Goal: Transaction & Acquisition: Purchase product/service

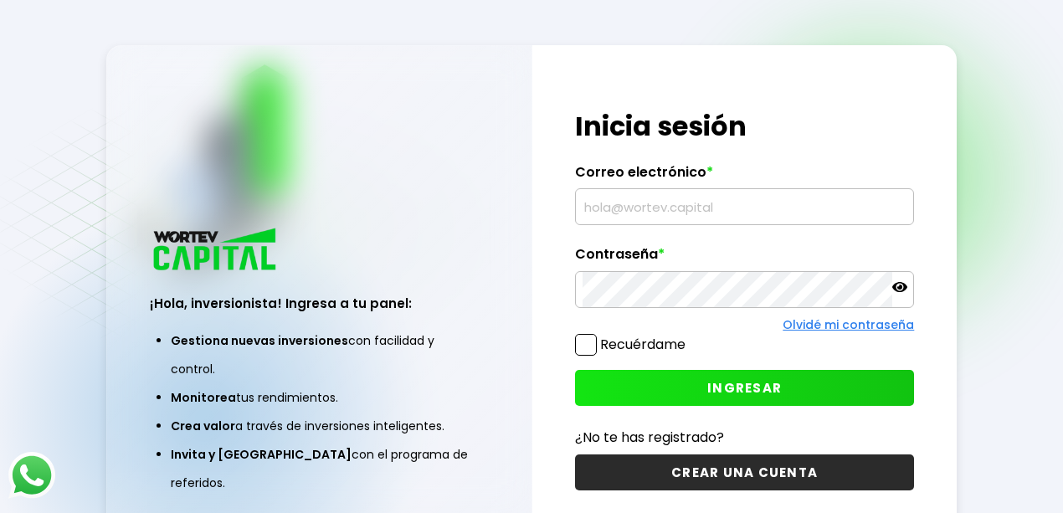
click at [672, 200] on input "text" at bounding box center [745, 206] width 325 height 35
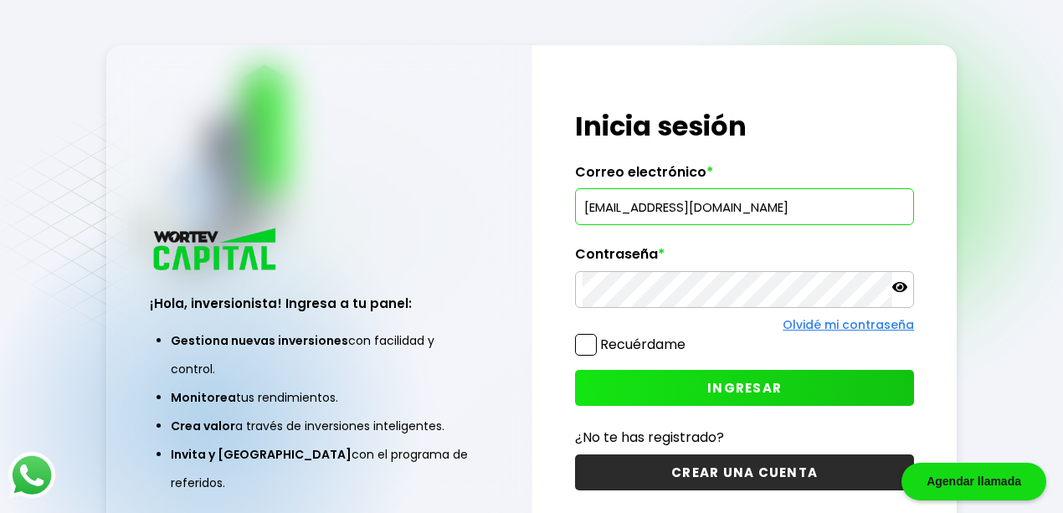
type input "[EMAIL_ADDRESS][DOMAIN_NAME]"
click at [902, 289] on icon at bounding box center [899, 287] width 15 height 15
click at [591, 386] on button "INGRESAR" at bounding box center [745, 388] width 340 height 36
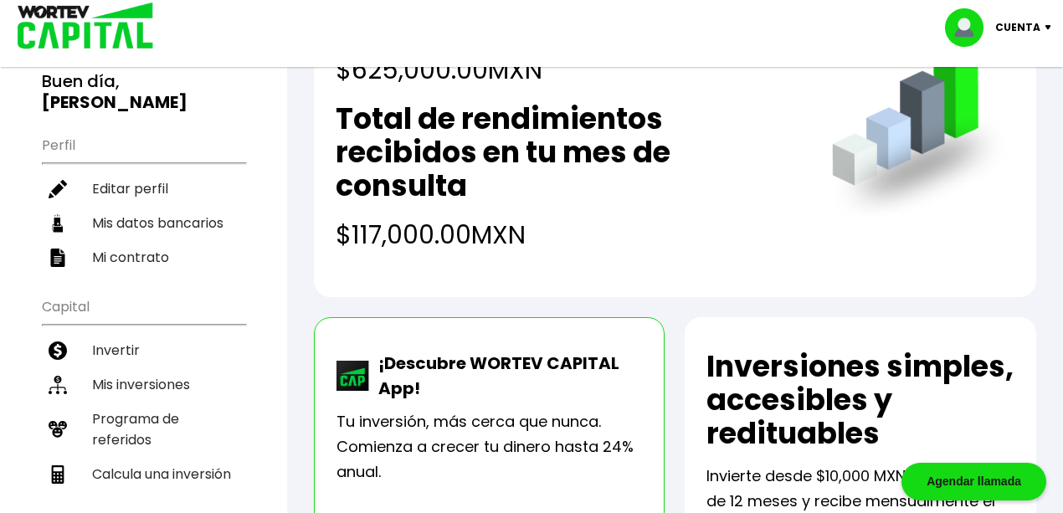
scroll to position [223, 0]
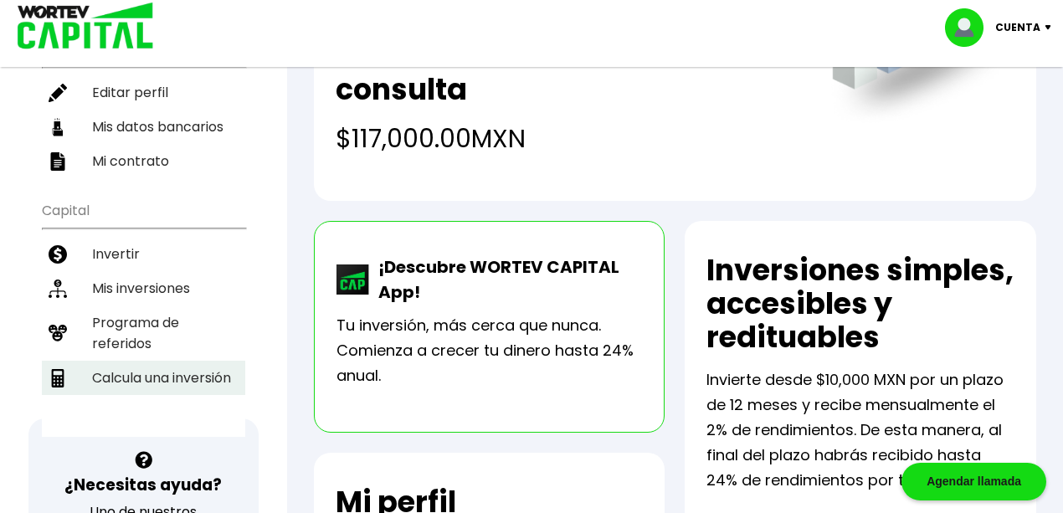
click at [136, 361] on li "Calcula una inversión" at bounding box center [143, 378] width 203 height 34
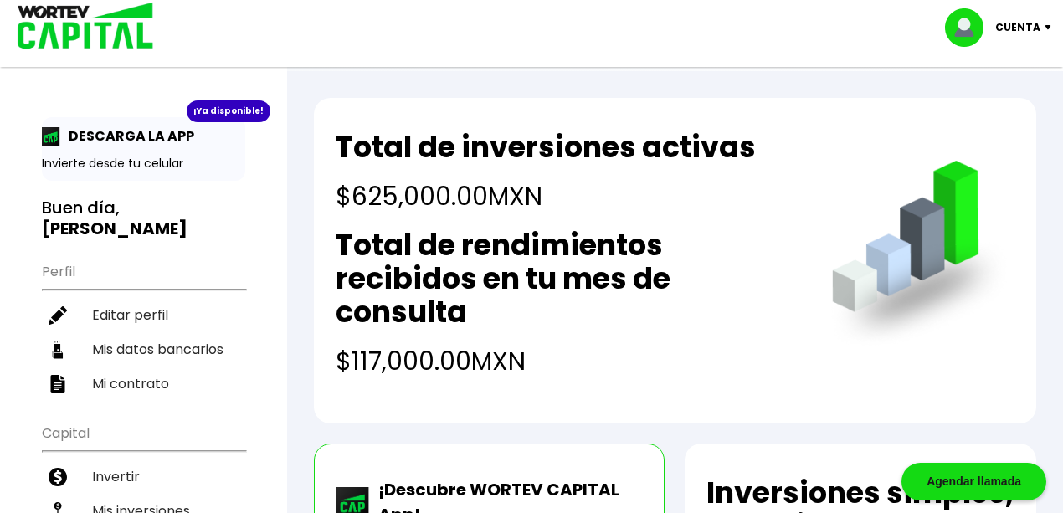
select select "1"
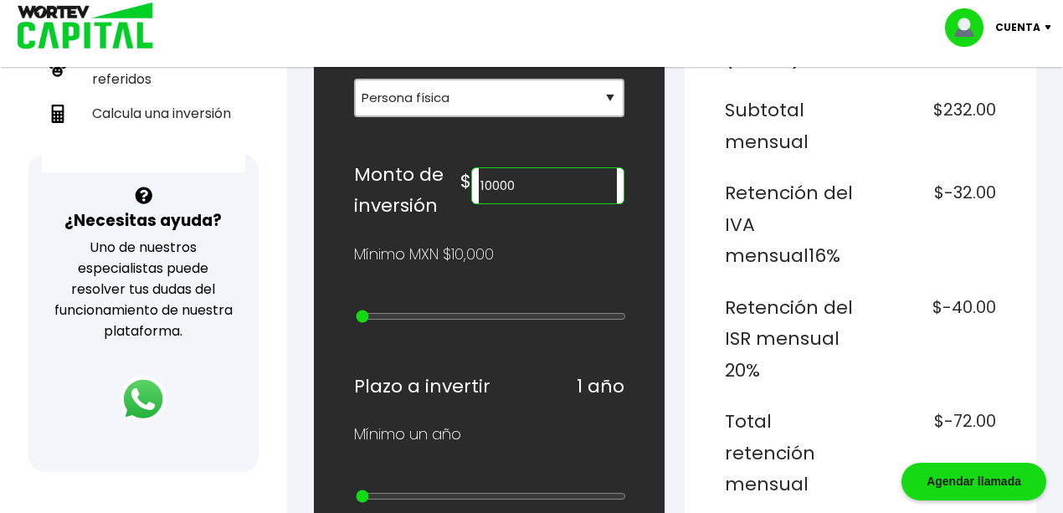
scroll to position [390, 0]
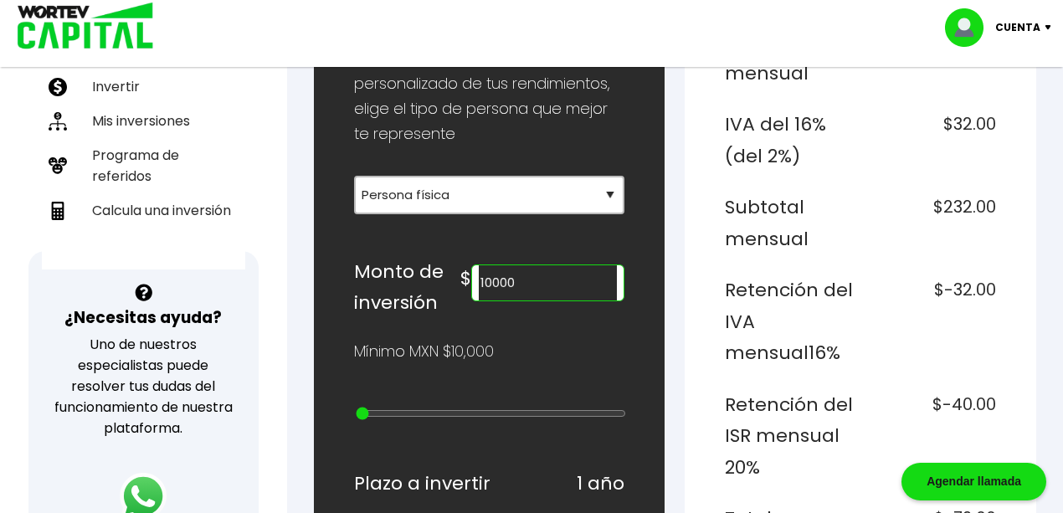
drag, startPoint x: 552, startPoint y: 278, endPoint x: 261, endPoint y: 283, distance: 291.3
type input "125000"
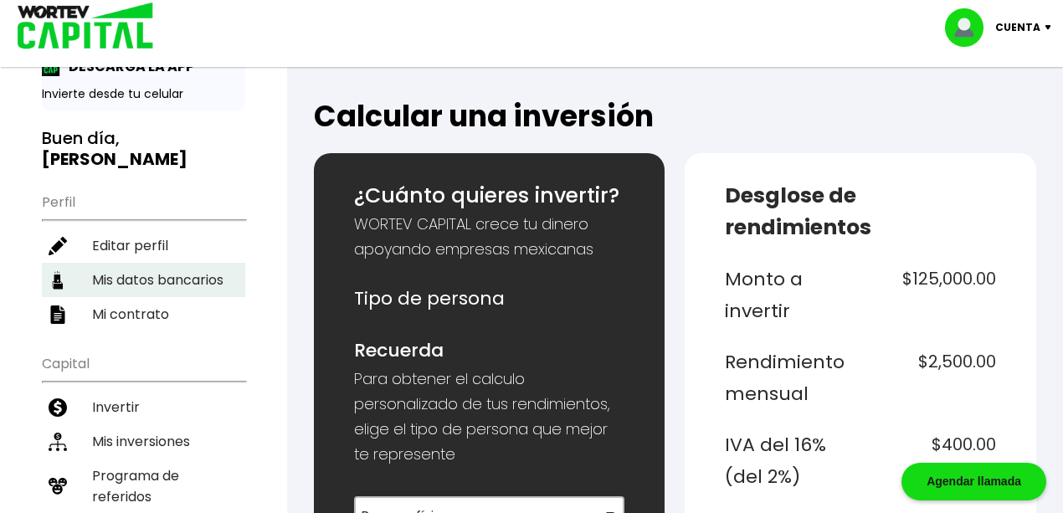
scroll to position [167, 0]
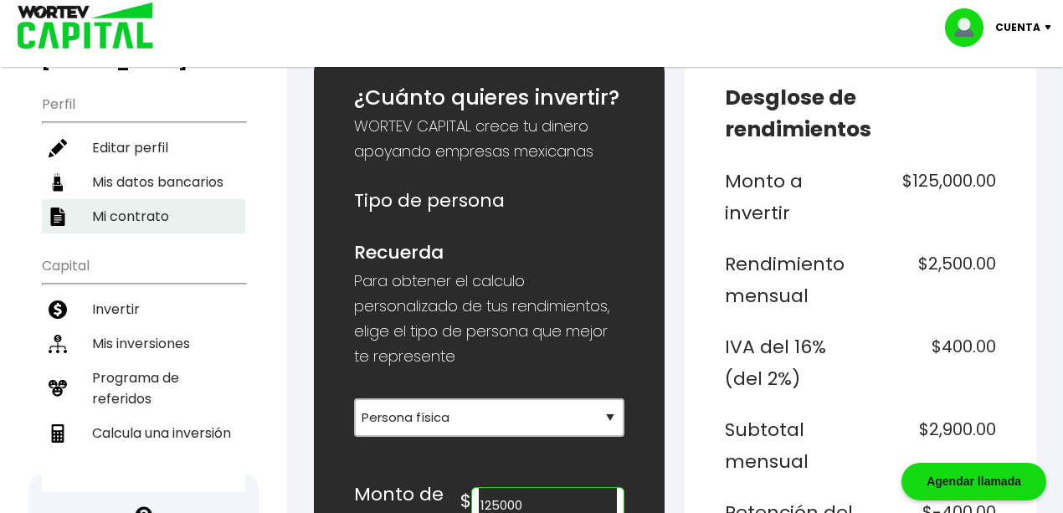
click at [131, 199] on li "Mi contrato" at bounding box center [143, 216] width 203 height 34
click at [131, 182] on div "¡Ya disponible! DESCARGA LA APP Invierte desde tu celular Buen día, [PERSON_NAM…" at bounding box center [143, 221] width 203 height 542
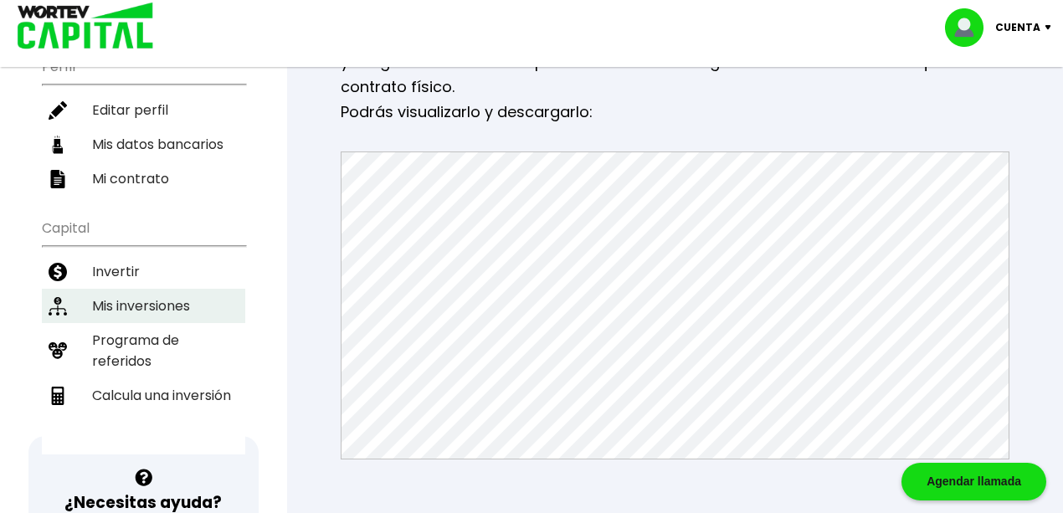
scroll to position [223, 0]
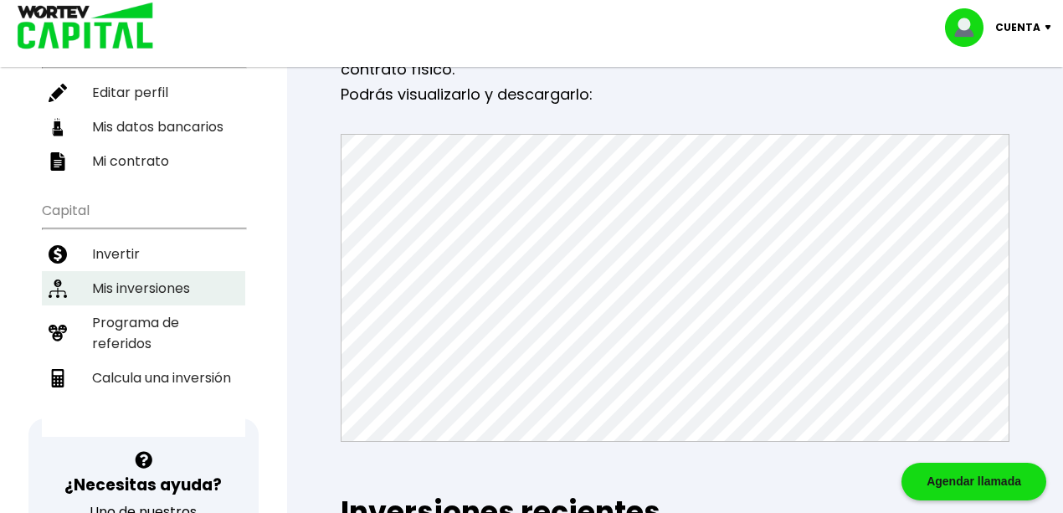
click at [162, 271] on li "Mis inversiones" at bounding box center [143, 288] width 203 height 34
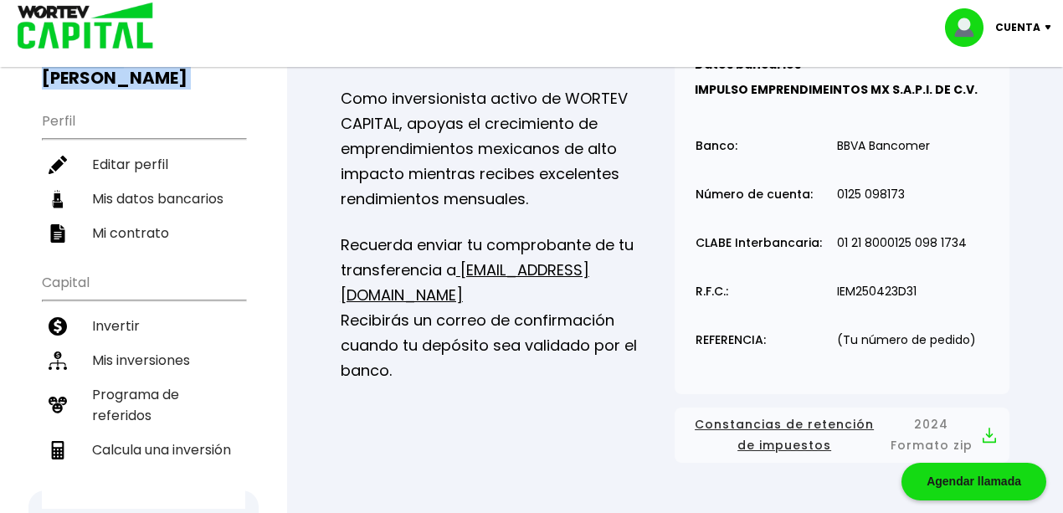
scroll to position [279, 0]
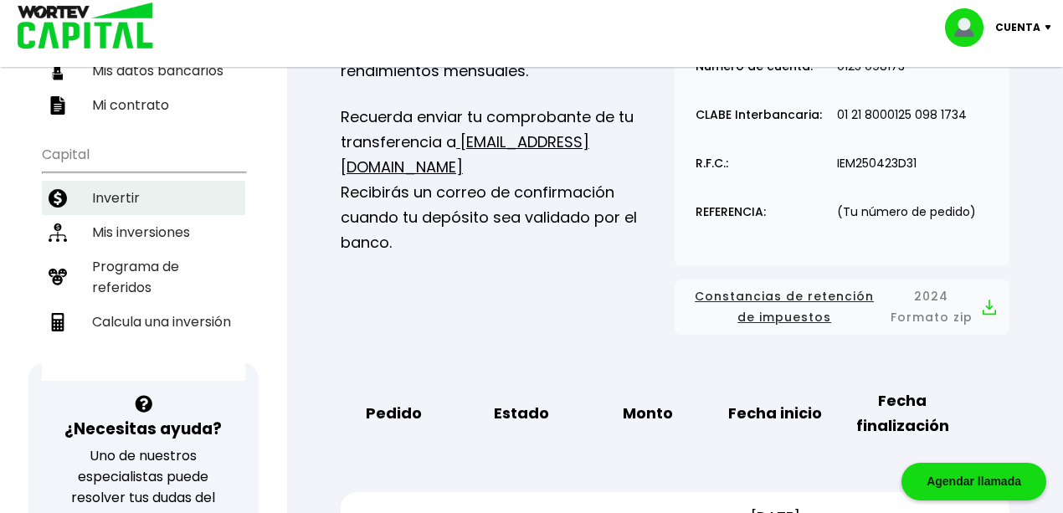
click at [125, 181] on li "Invertir" at bounding box center [143, 198] width 203 height 34
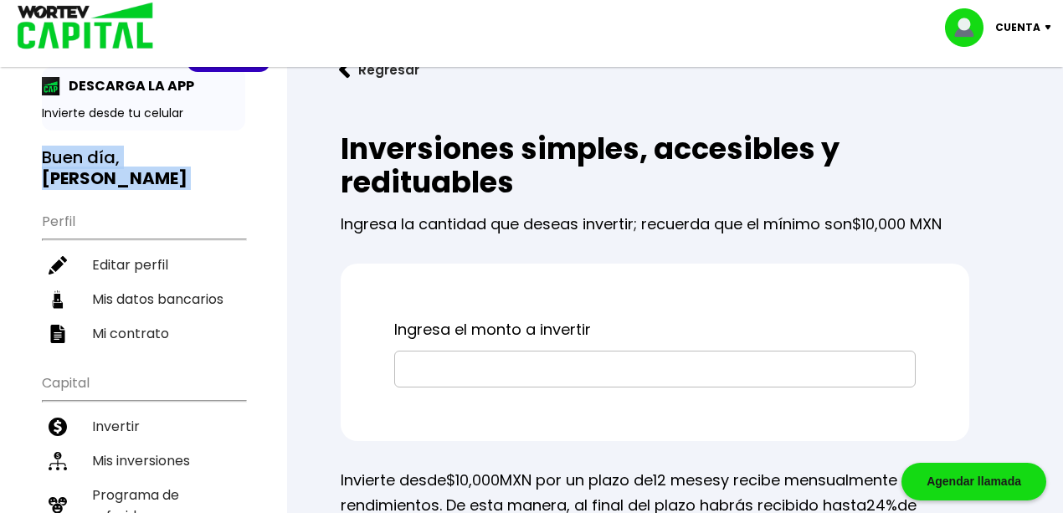
scroll to position [279, 0]
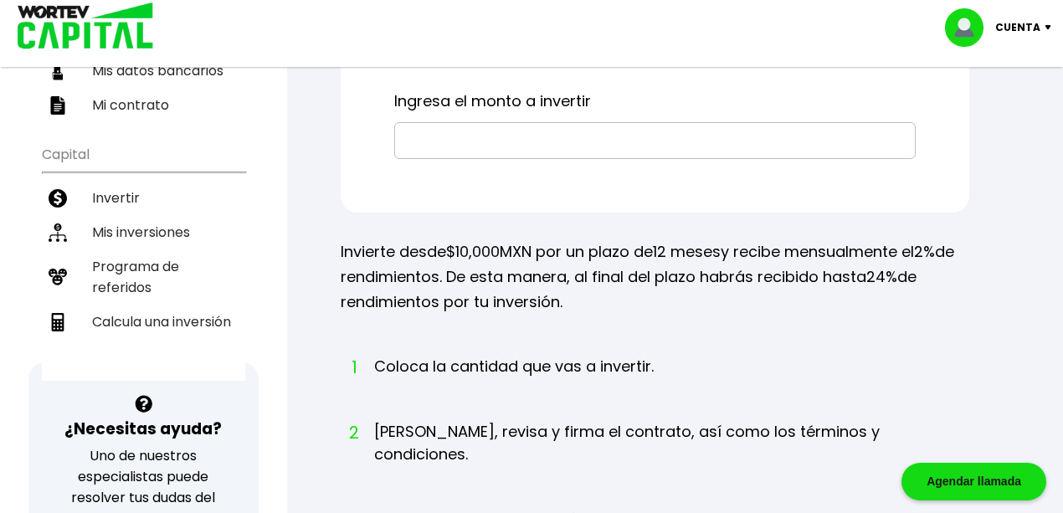
click at [497, 116] on label at bounding box center [654, 118] width 521 height 8
click at [497, 139] on input "text" at bounding box center [655, 140] width 506 height 35
type input "$125,000"
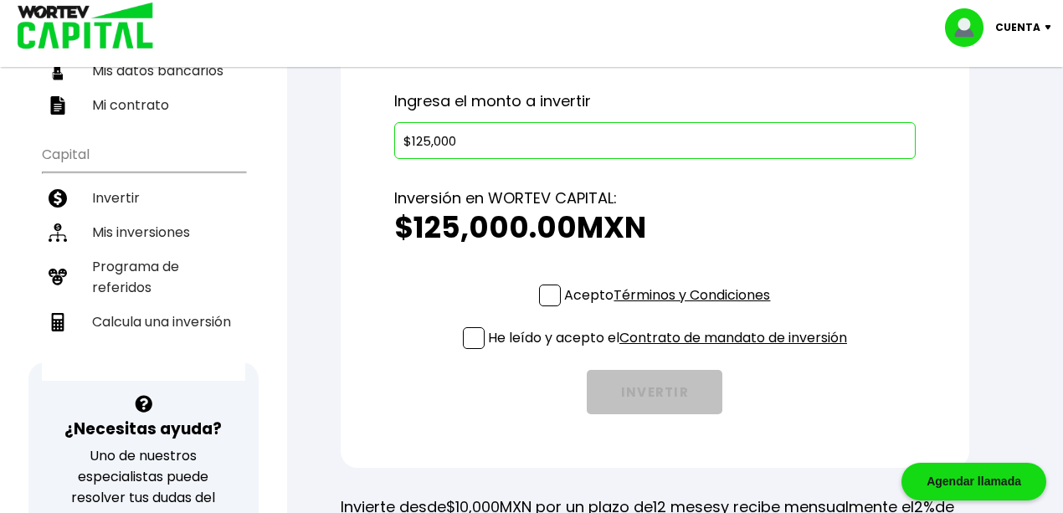
click at [541, 294] on span at bounding box center [550, 296] width 22 height 22
click at [670, 308] on input "Acepto Términos y Condiciones" at bounding box center [670, 308] width 0 height 0
click at [469, 338] on span at bounding box center [474, 338] width 22 height 22
click at [670, 351] on input "He leído y acepto el Contrato de mandato de inversión" at bounding box center [670, 351] width 0 height 0
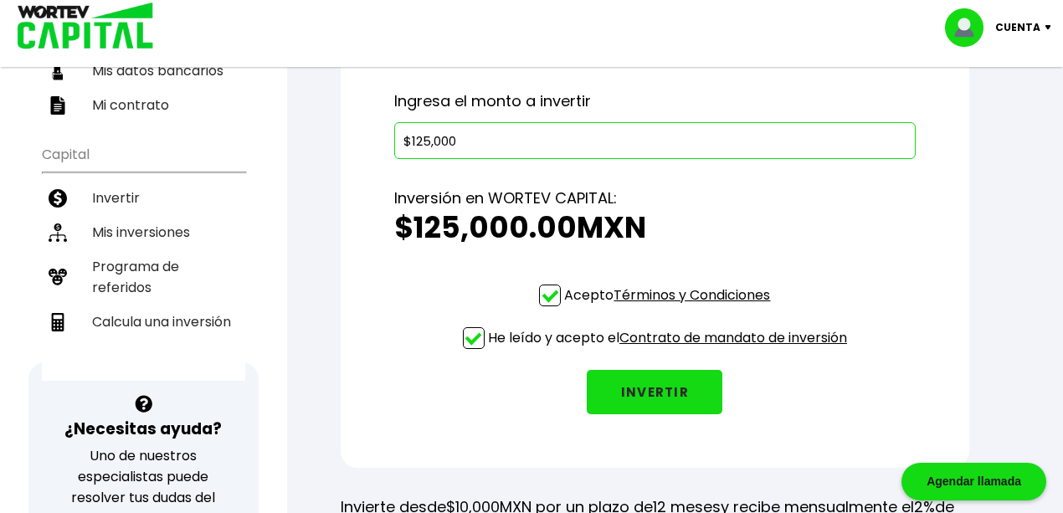
click at [692, 301] on link "Términos y Condiciones" at bounding box center [692, 294] width 157 height 19
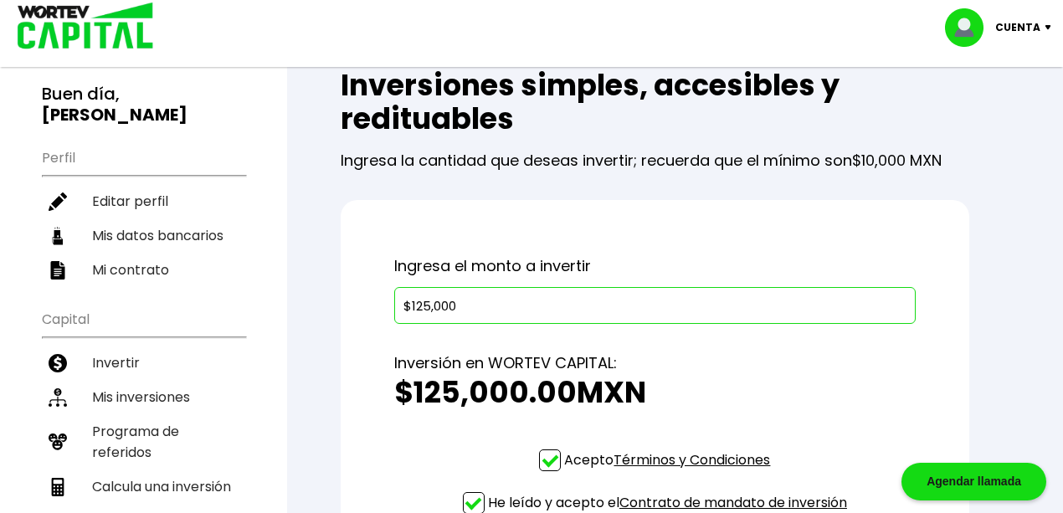
scroll to position [0, 0]
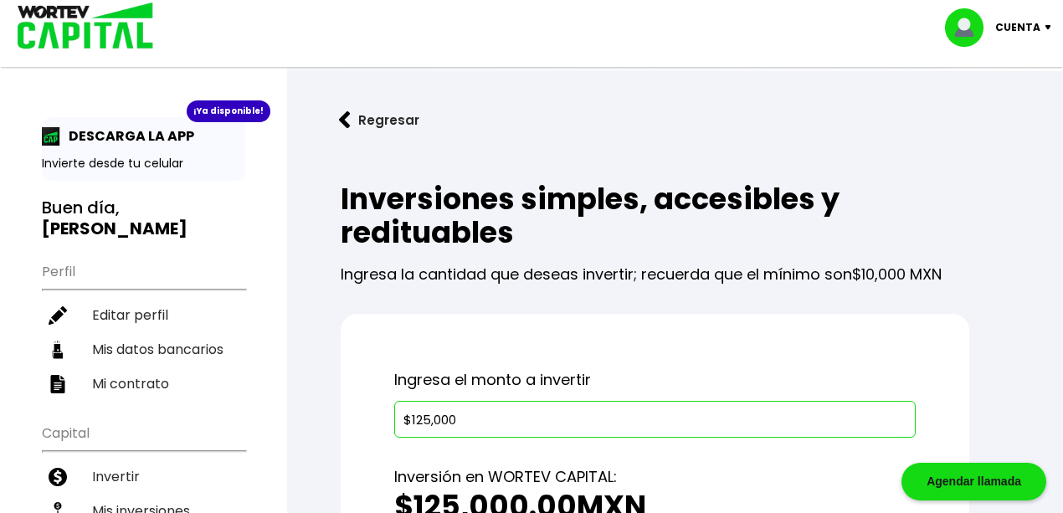
click at [42, 23] on img at bounding box center [80, 27] width 160 height 54
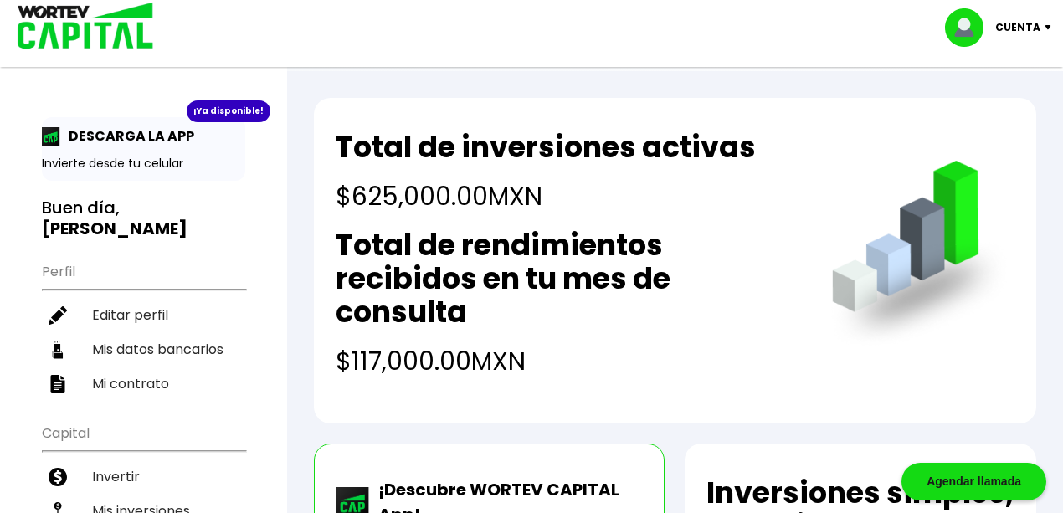
click at [1024, 24] on p "Cuenta" at bounding box center [1017, 27] width 45 height 25
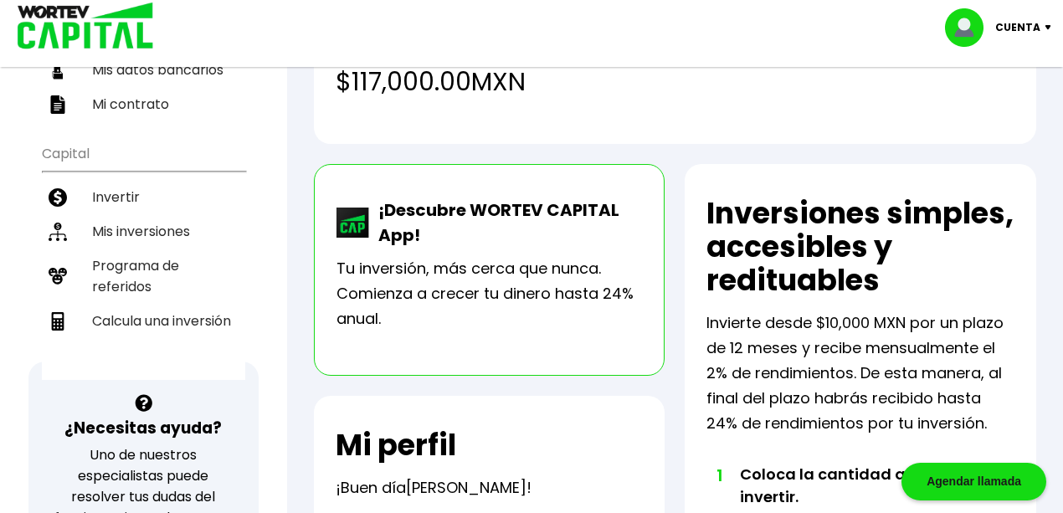
scroll to position [279, 0]
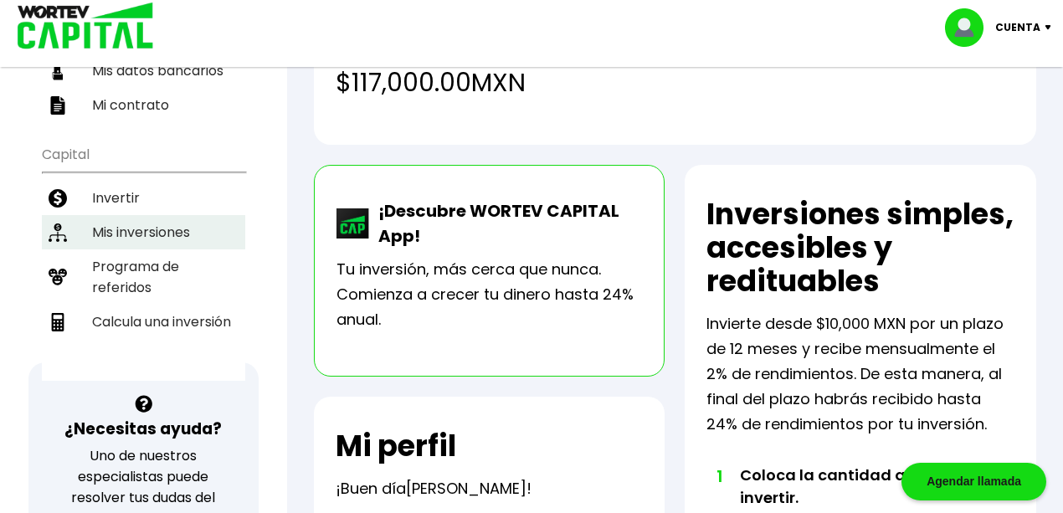
click at [173, 215] on li "Mis inversiones" at bounding box center [143, 232] width 203 height 34
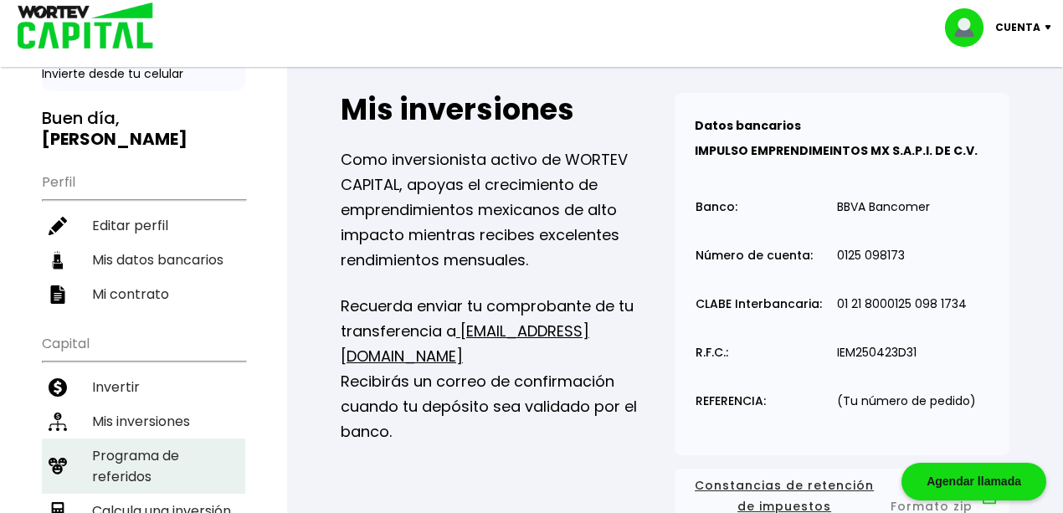
scroll to position [223, 0]
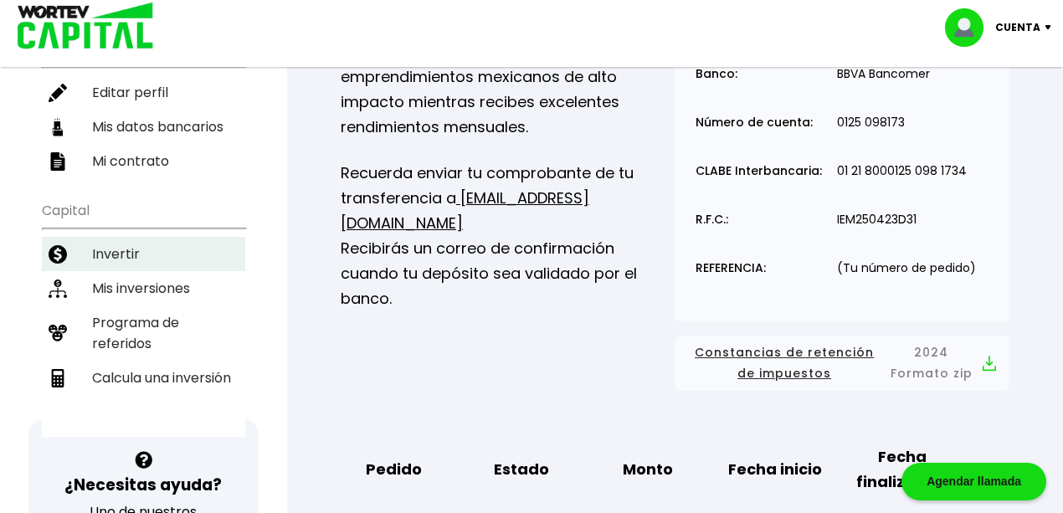
click at [147, 237] on li "Invertir" at bounding box center [143, 254] width 203 height 34
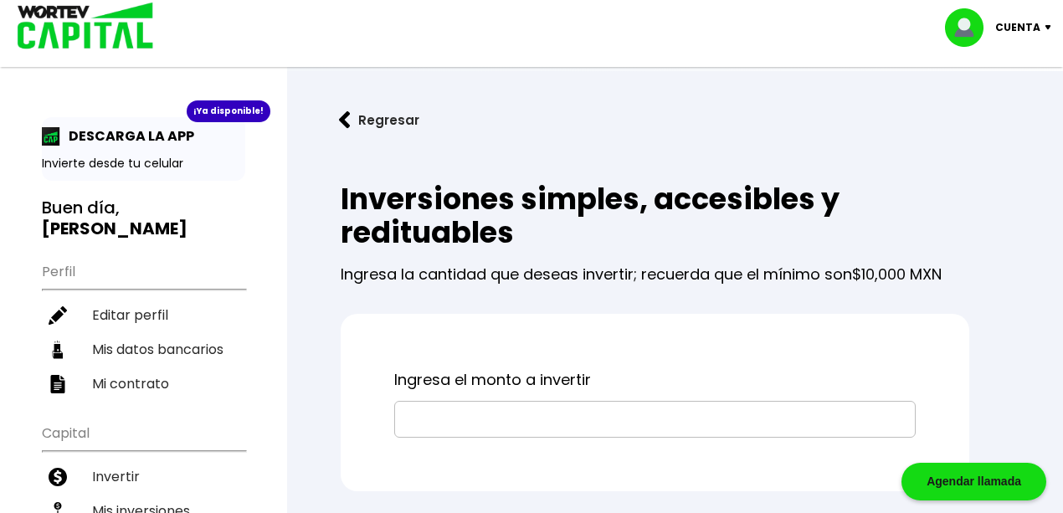
click at [477, 435] on input "text" at bounding box center [655, 419] width 506 height 35
type input "$125,000"
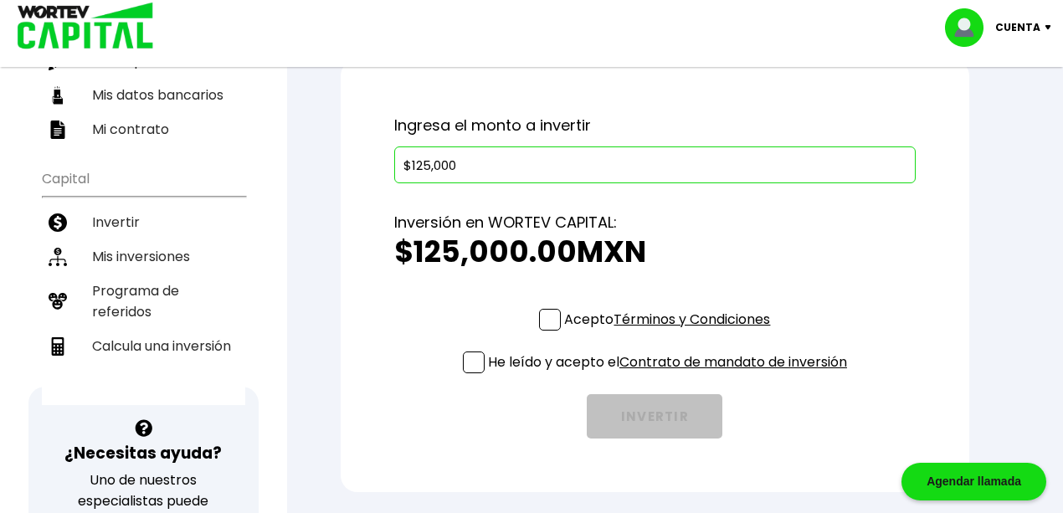
scroll to position [390, 0]
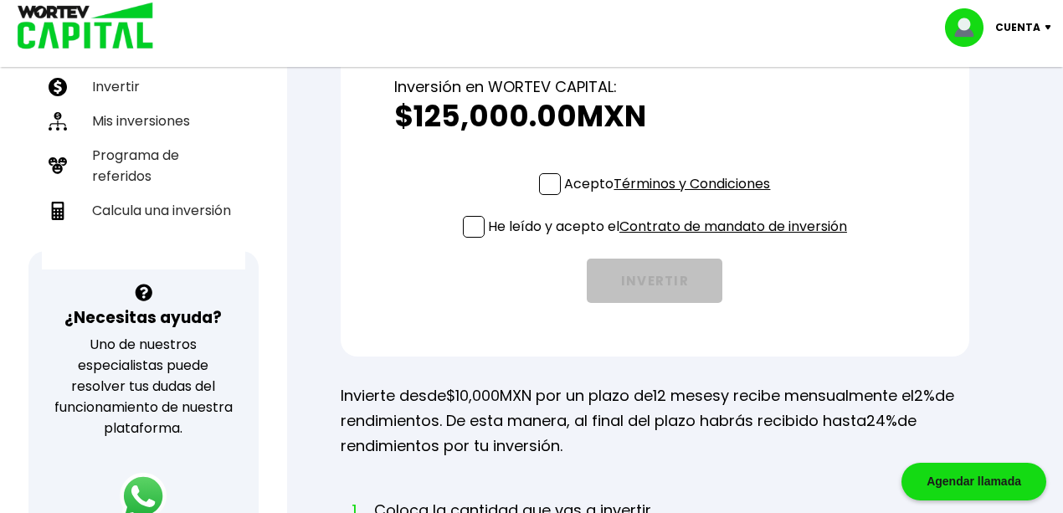
click at [634, 181] on link "Términos y Condiciones" at bounding box center [692, 183] width 157 height 19
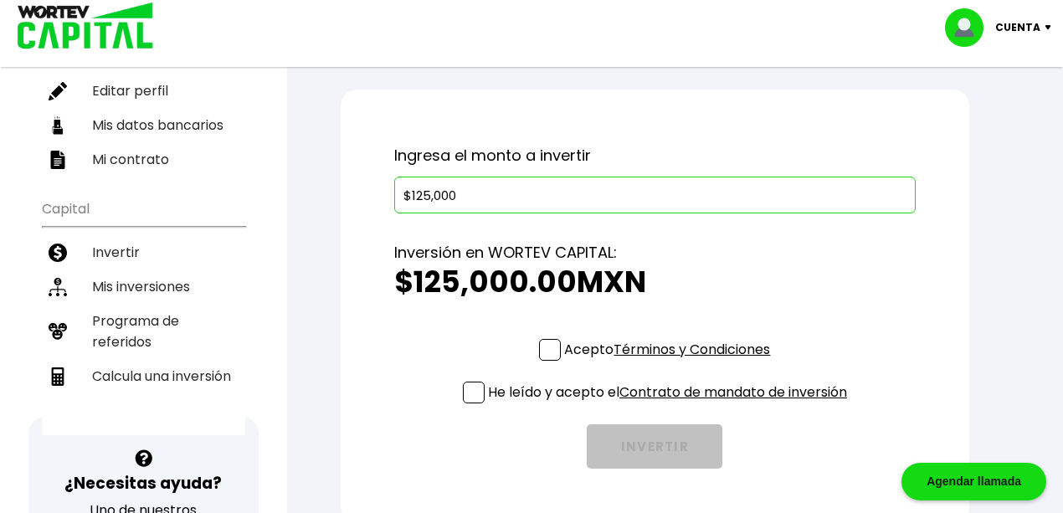
scroll to position [223, 0]
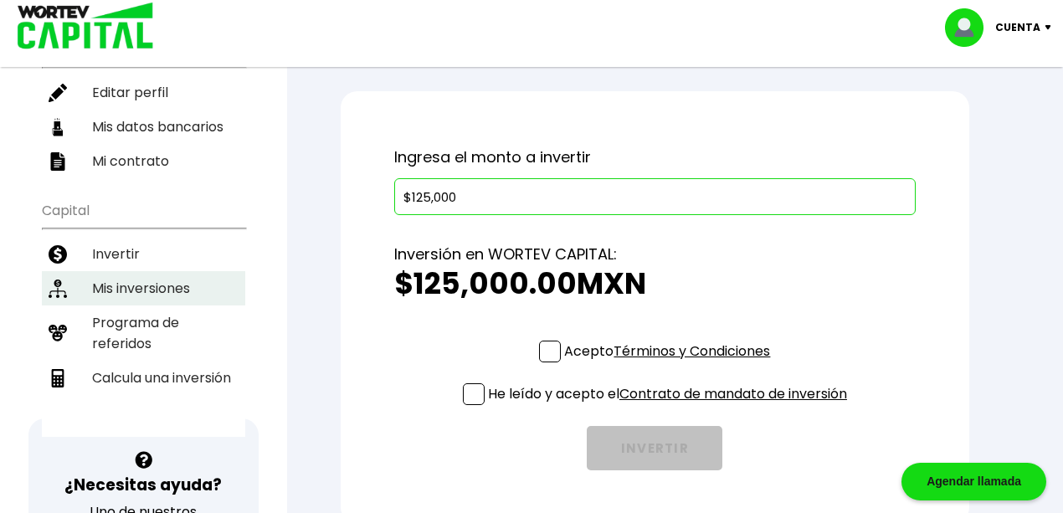
click at [138, 271] on li "Mis inversiones" at bounding box center [143, 288] width 203 height 34
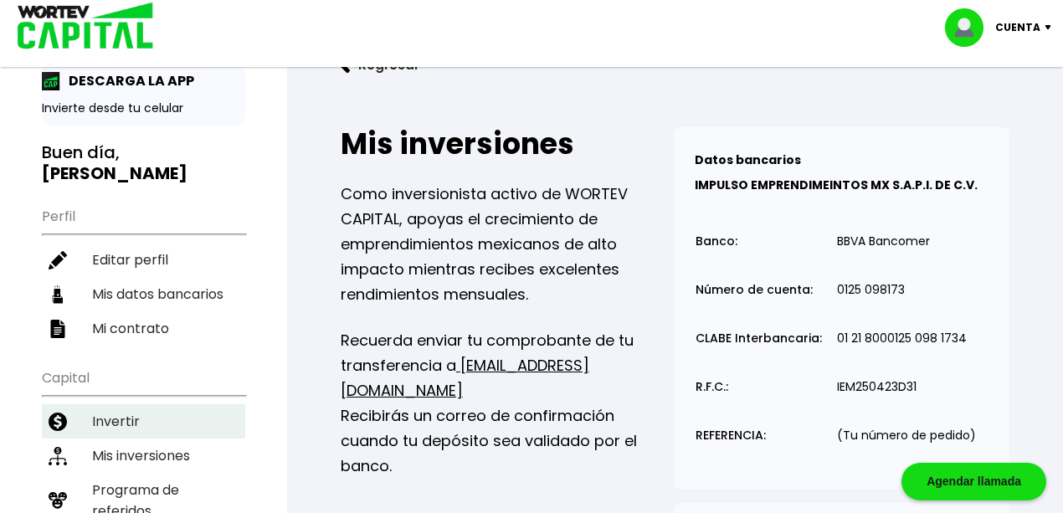
scroll to position [167, 0]
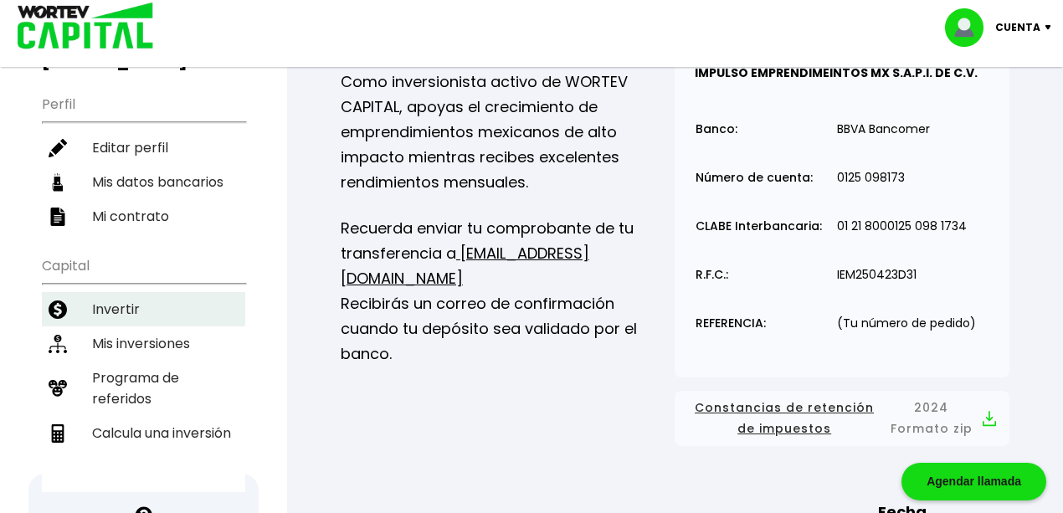
click at [141, 292] on li "Invertir" at bounding box center [143, 309] width 203 height 34
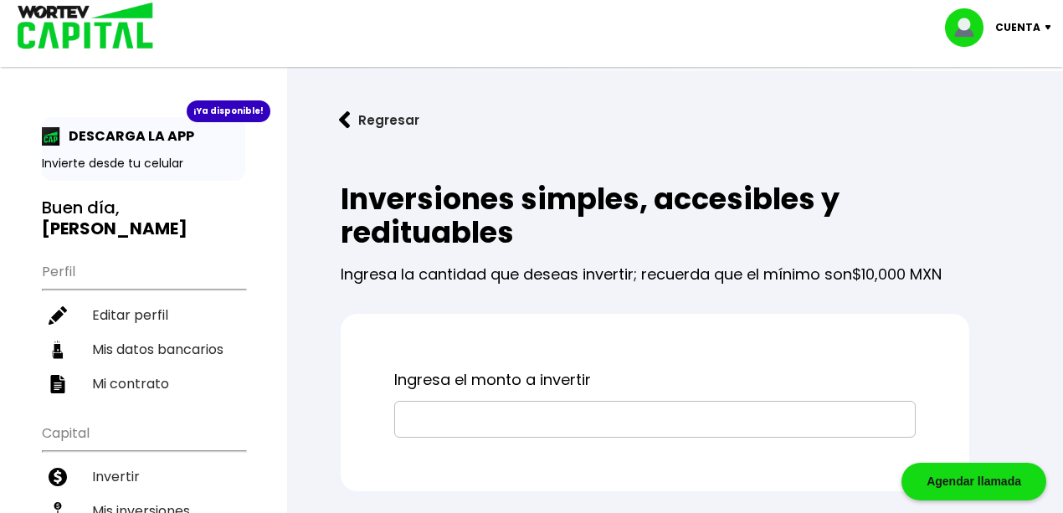
click at [496, 407] on input "text" at bounding box center [655, 419] width 506 height 35
type input "$125,000"
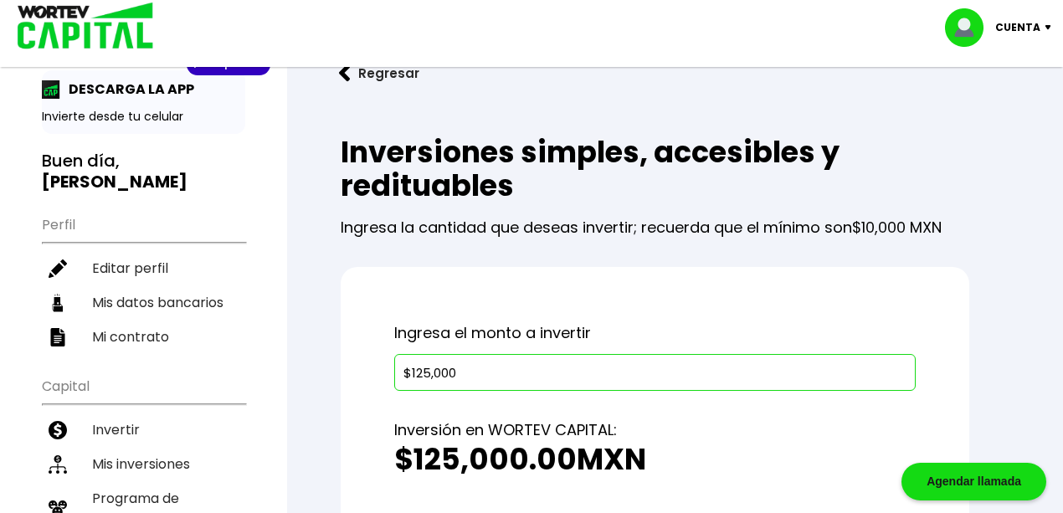
scroll to position [279, 0]
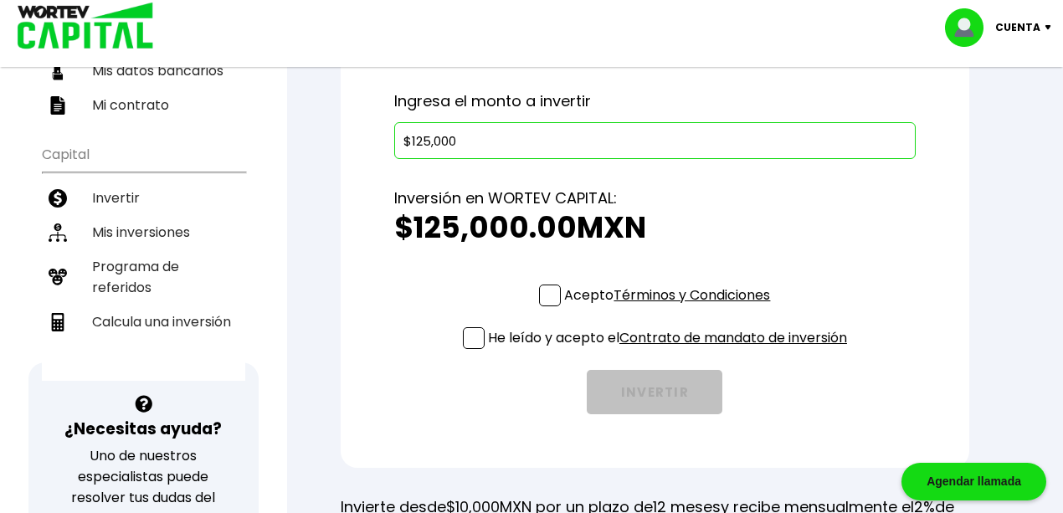
click at [666, 334] on link "Contrato de mandato de inversión" at bounding box center [733, 337] width 228 height 19
click at [539, 293] on span at bounding box center [550, 296] width 22 height 22
click at [670, 308] on input "Acepto Términos y Condiciones" at bounding box center [670, 308] width 0 height 0
click at [488, 335] on p "He leído y acepto el Contrato de mandato de inversión" at bounding box center [667, 337] width 359 height 21
click at [670, 351] on input "He leído y acepto el Contrato de mandato de inversión" at bounding box center [670, 351] width 0 height 0
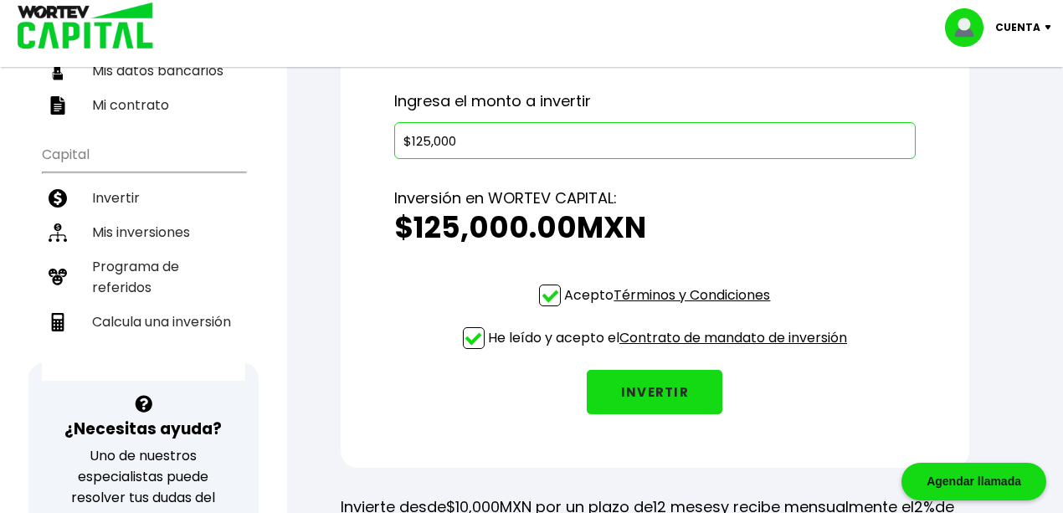
click at [664, 401] on button "INVERTIR" at bounding box center [655, 392] width 136 height 44
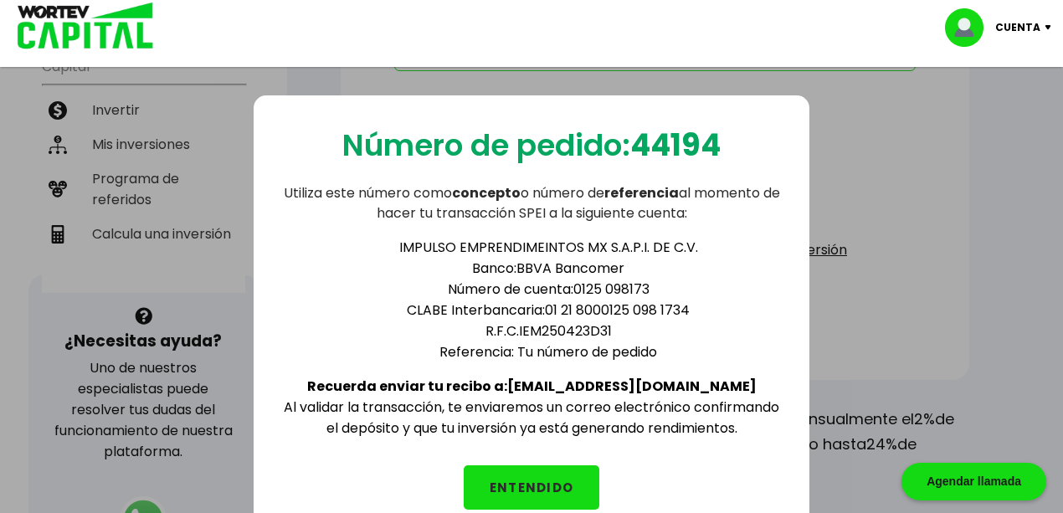
scroll to position [557, 0]
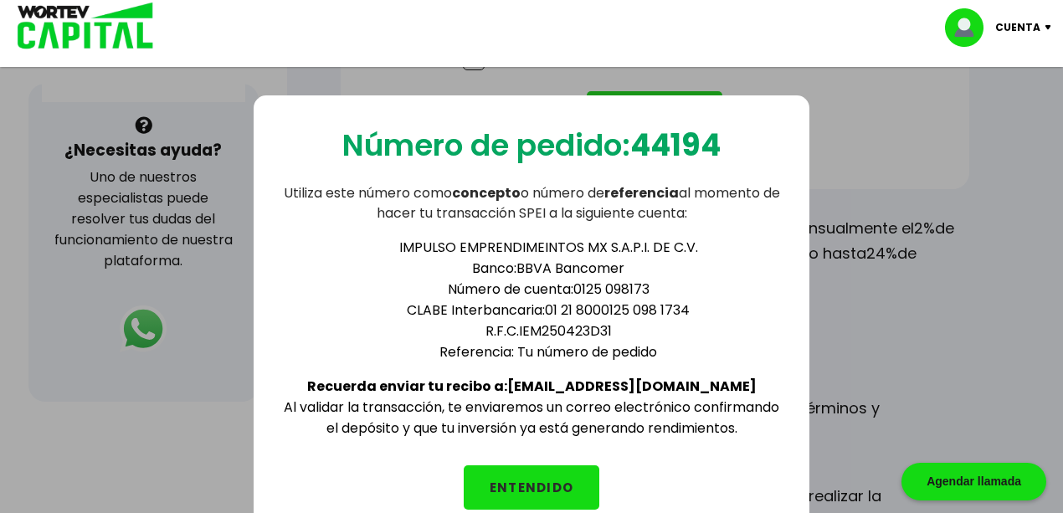
click at [932, 334] on div "Número de pedido: 44194 Utiliza este número como concepto o número de referenci…" at bounding box center [531, 310] width 1063 height 513
click at [535, 472] on button "ENTENDIDO" at bounding box center [532, 487] width 136 height 44
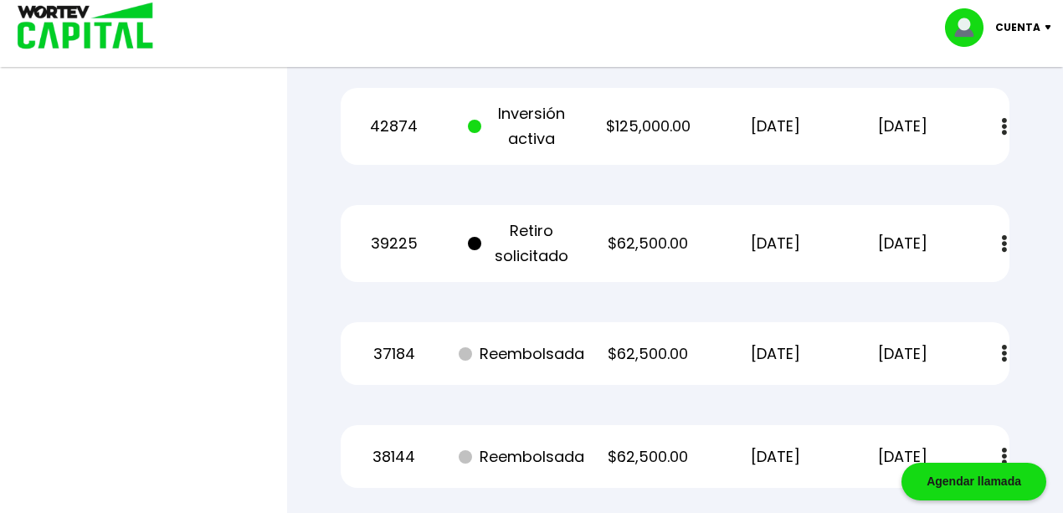
scroll to position [1279, 0]
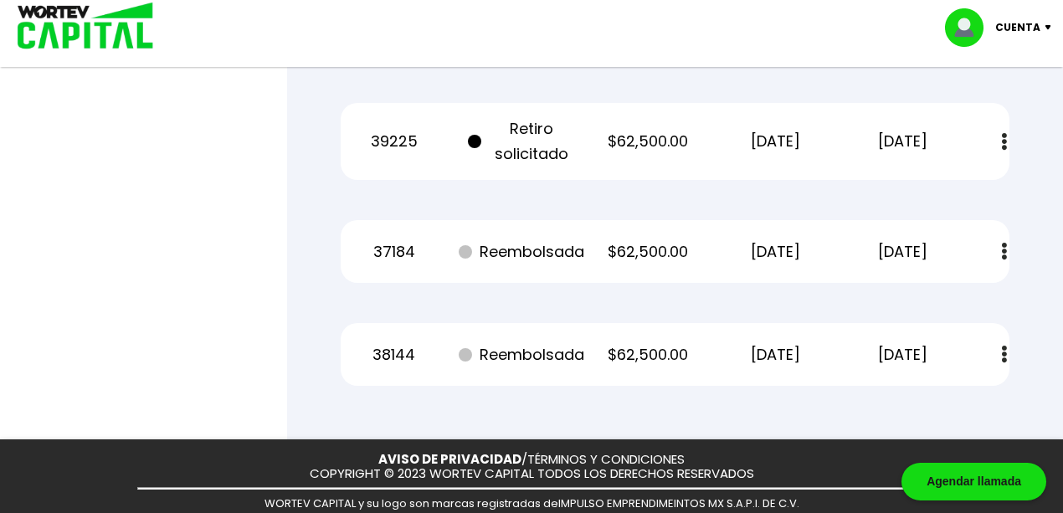
click at [1006, 352] on img at bounding box center [1004, 355] width 5 height 18
click at [1004, 263] on button at bounding box center [1004, 252] width 23 height 36
click at [1001, 143] on button at bounding box center [1004, 142] width 23 height 36
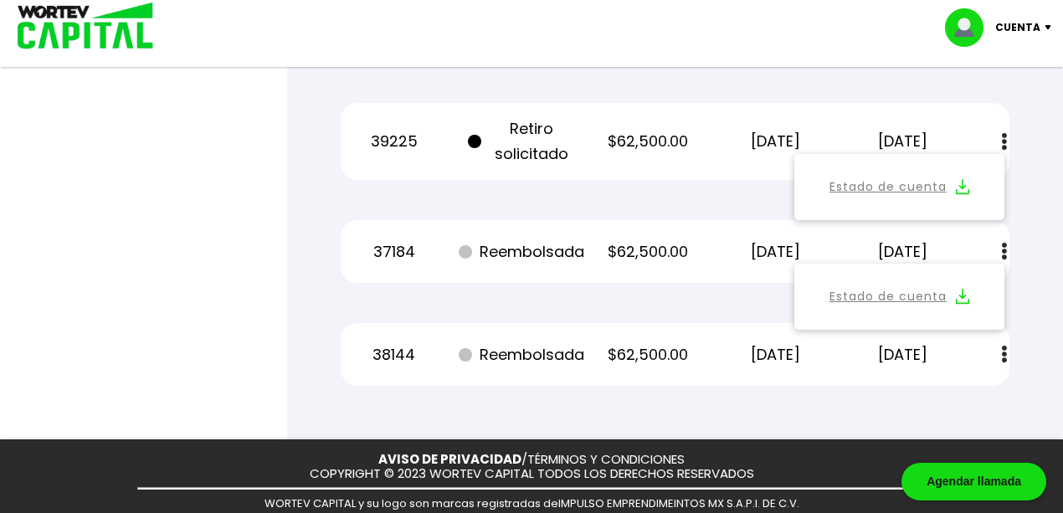
click at [1001, 143] on button at bounding box center [1004, 142] width 23 height 36
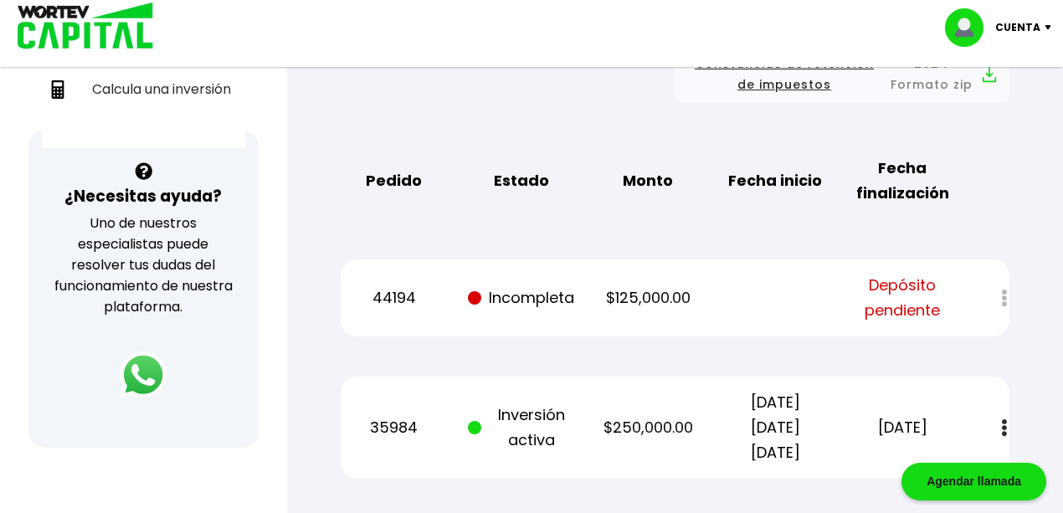
scroll to position [614, 0]
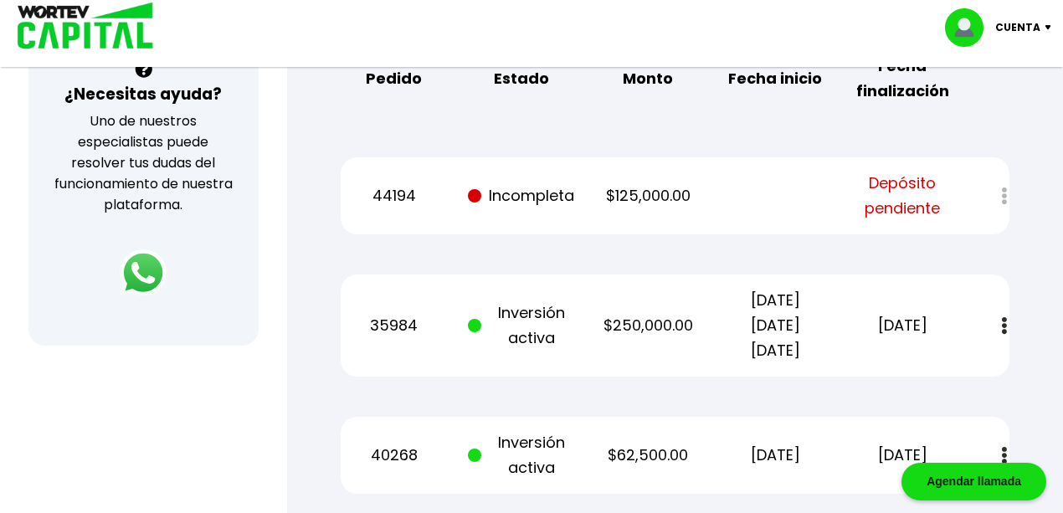
click at [1008, 193] on div at bounding box center [992, 196] width 33 height 36
click at [1005, 193] on div at bounding box center [992, 196] width 33 height 36
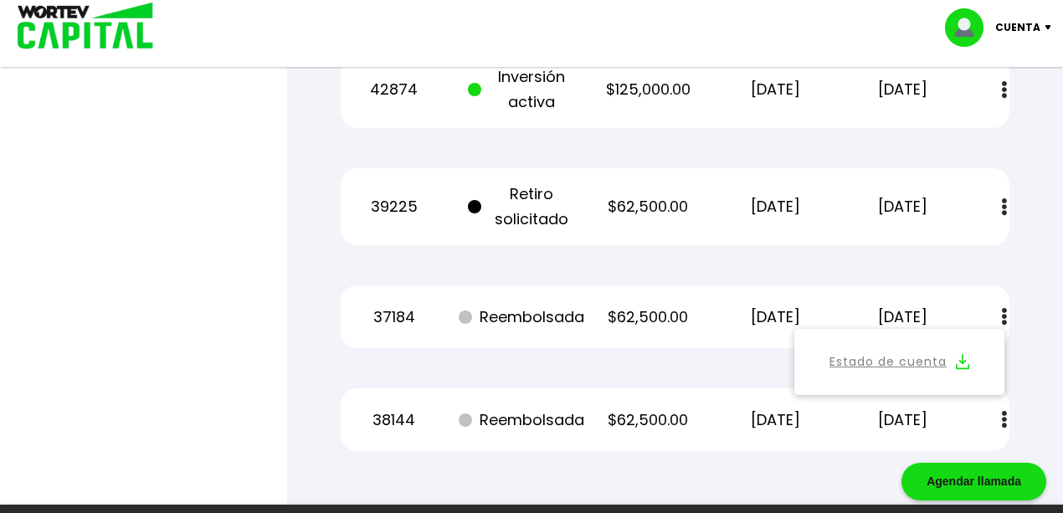
scroll to position [1283, 0]
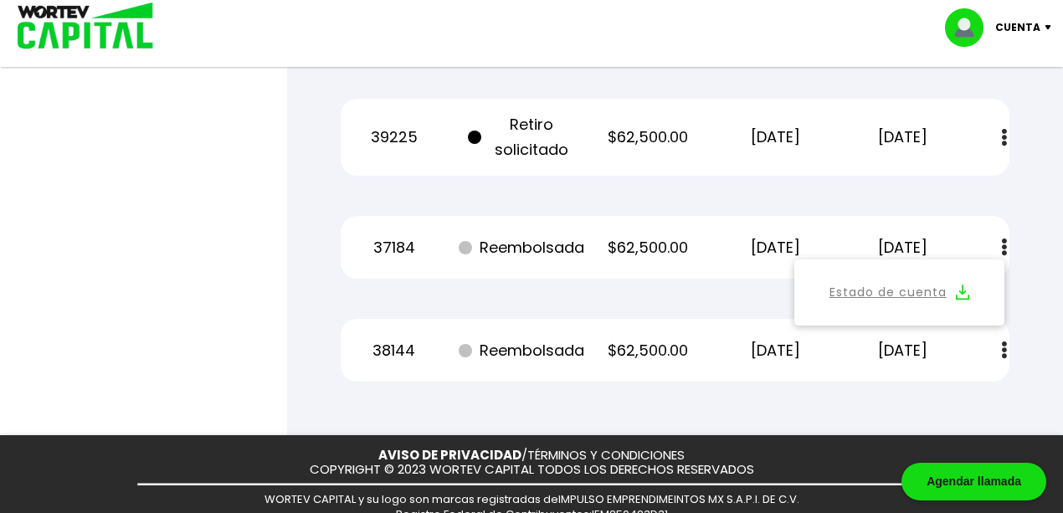
click at [635, 338] on p "$62,500.00" at bounding box center [648, 350] width 107 height 25
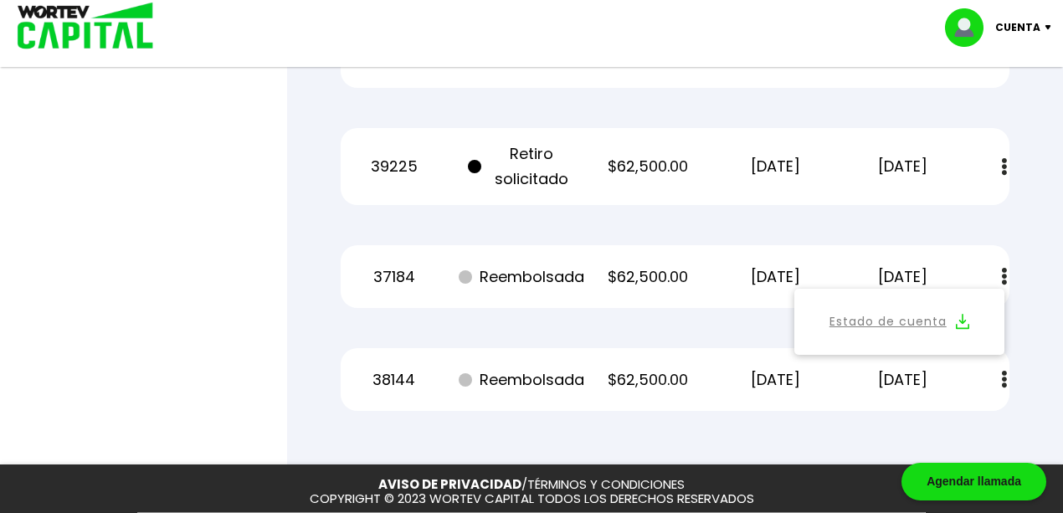
scroll to position [1227, 0]
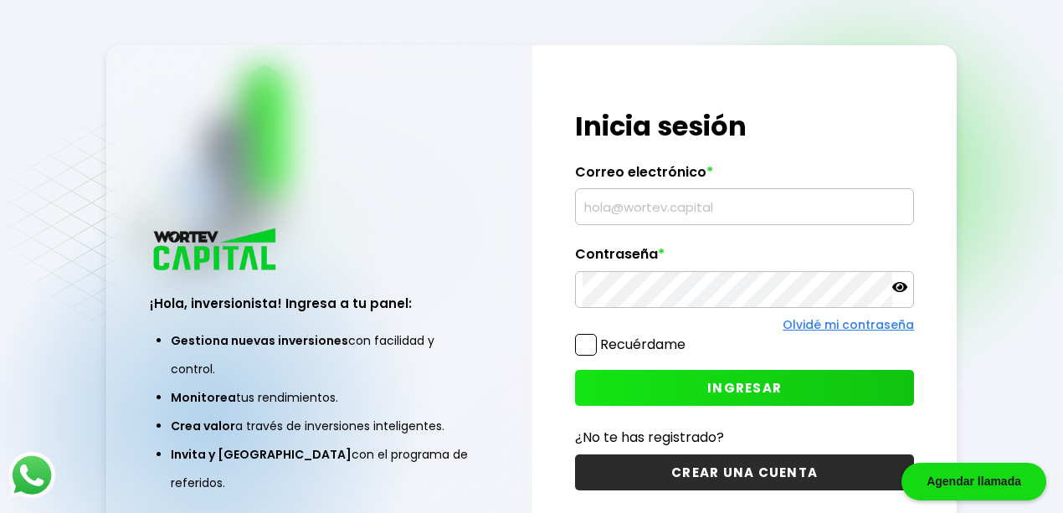
click at [656, 198] on input "text" at bounding box center [745, 206] width 325 height 35
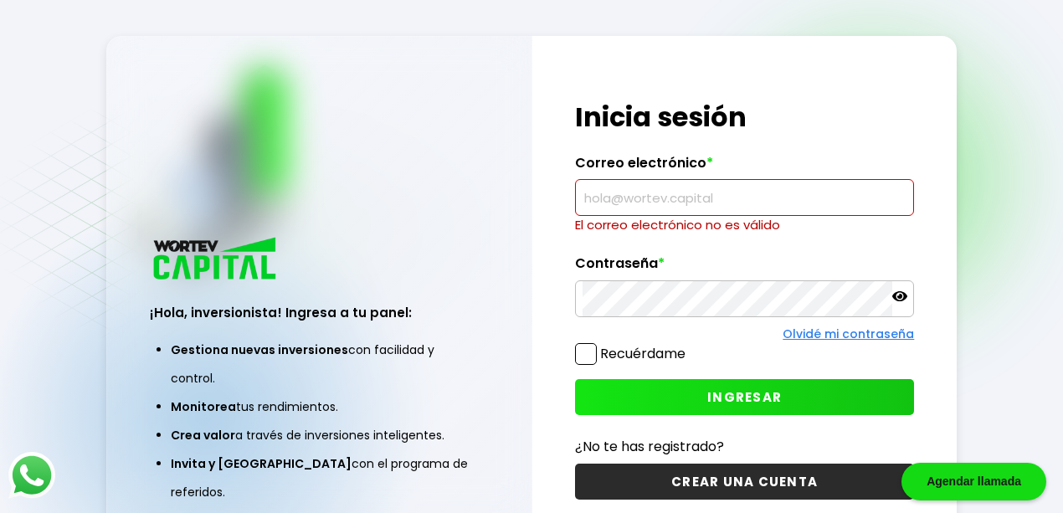
click at [650, 202] on input "text" at bounding box center [745, 197] width 325 height 35
type input "E"
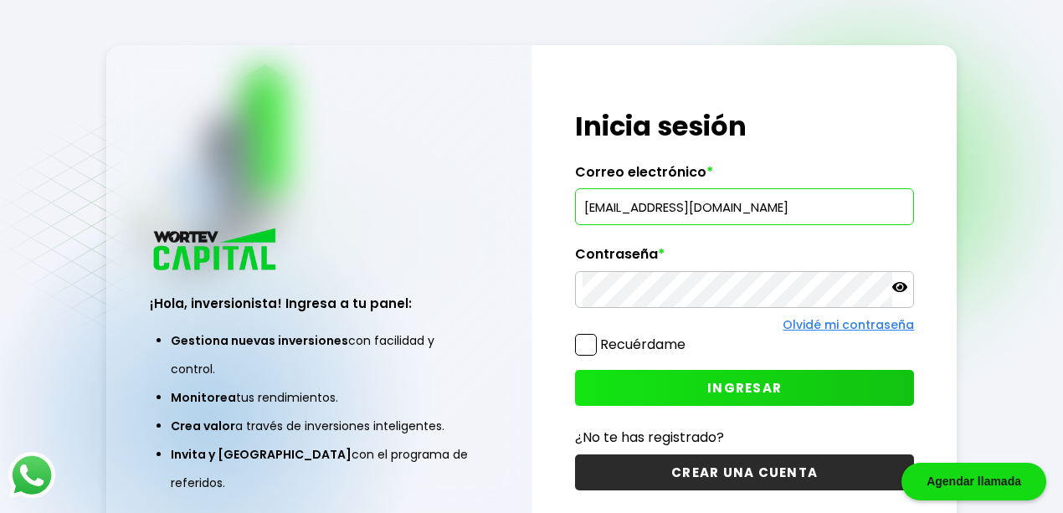
type input "[EMAIL_ADDRESS][DOMAIN_NAME]"
click at [906, 288] on icon at bounding box center [899, 287] width 15 height 10
click at [720, 405] on div "¡Hola, inversionista! Ingresa tus credenciales para iniciar sesión Inicia sesió…" at bounding box center [744, 299] width 424 height 508
click at [720, 395] on button "INGRESAR" at bounding box center [745, 388] width 340 height 36
click at [675, 215] on input "[EMAIL_ADDRESS][DOMAIN_NAME]" at bounding box center [745, 206] width 325 height 35
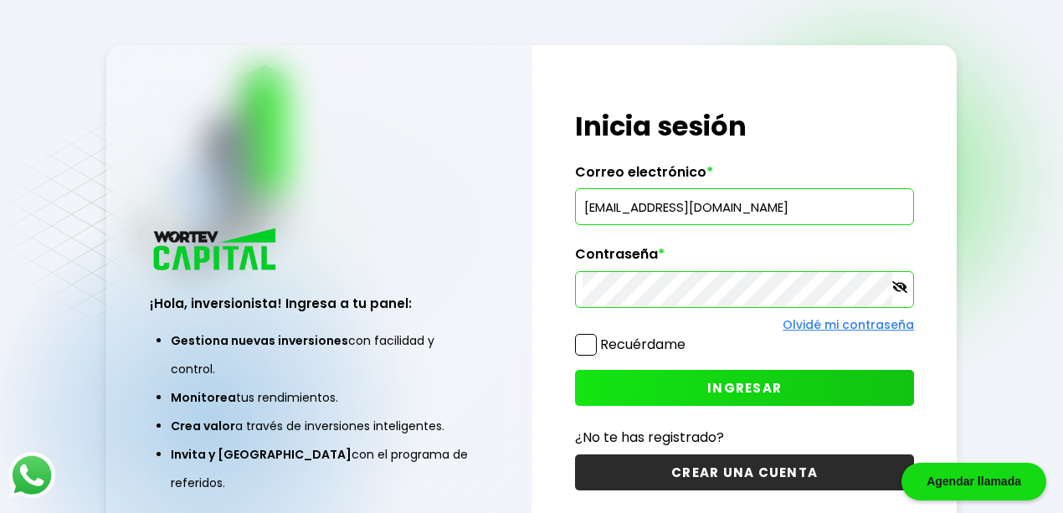
click at [748, 208] on input "[EMAIL_ADDRESS][DOMAIN_NAME]" at bounding box center [745, 206] width 325 height 35
click at [666, 203] on input "[EMAIL_ADDRESS][DOMAIN_NAME]" at bounding box center [745, 206] width 325 height 35
click at [685, 385] on button "INGRESAR" at bounding box center [745, 388] width 340 height 36
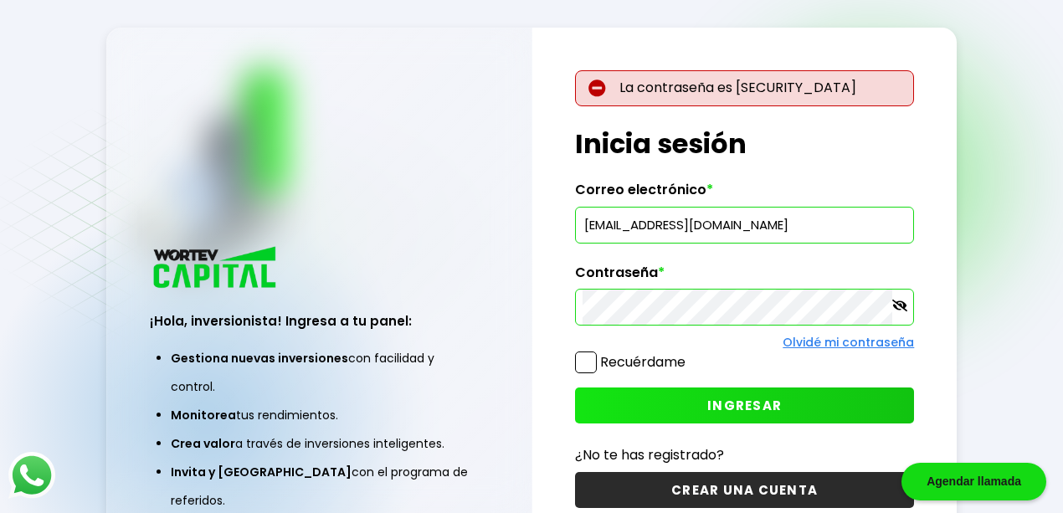
click at [755, 413] on span "INGRESAR" at bounding box center [744, 406] width 74 height 18
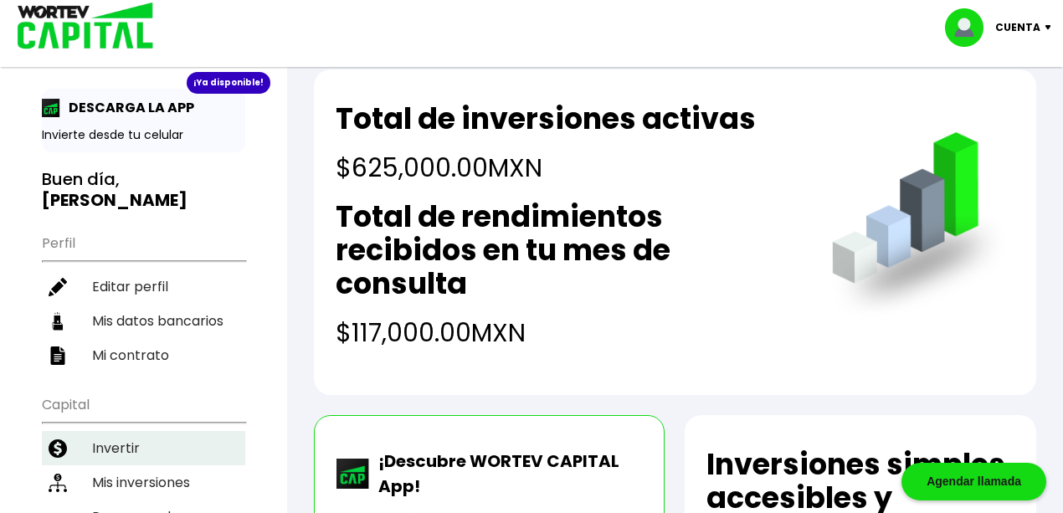
scroll to position [55, 0]
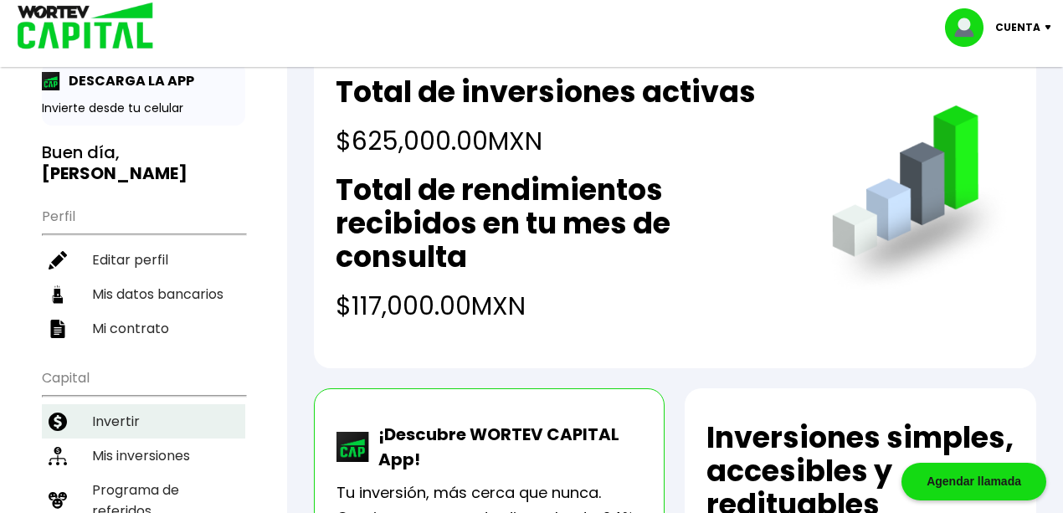
click at [171, 404] on li "Invertir" at bounding box center [143, 421] width 203 height 34
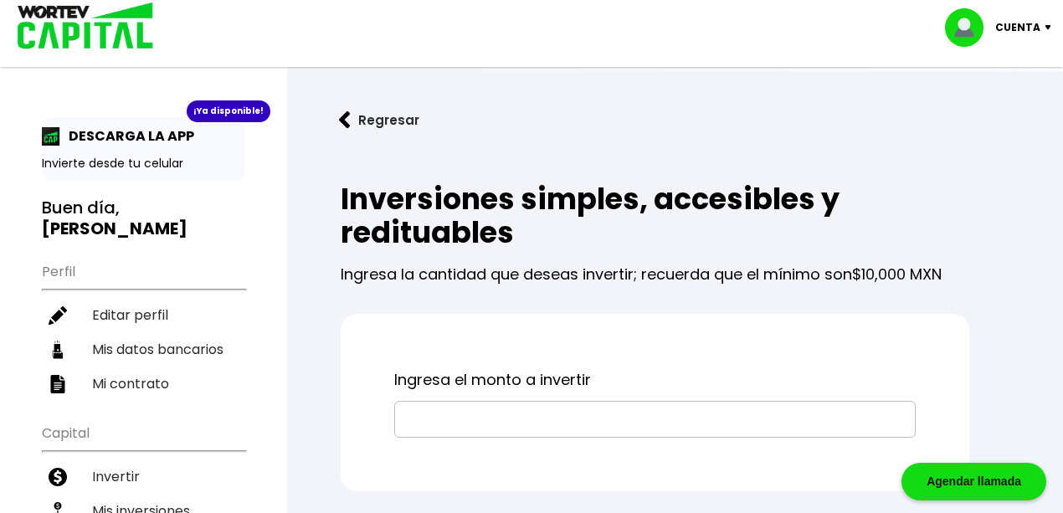
click at [476, 410] on input "text" at bounding box center [655, 419] width 506 height 35
type input "$125,000"
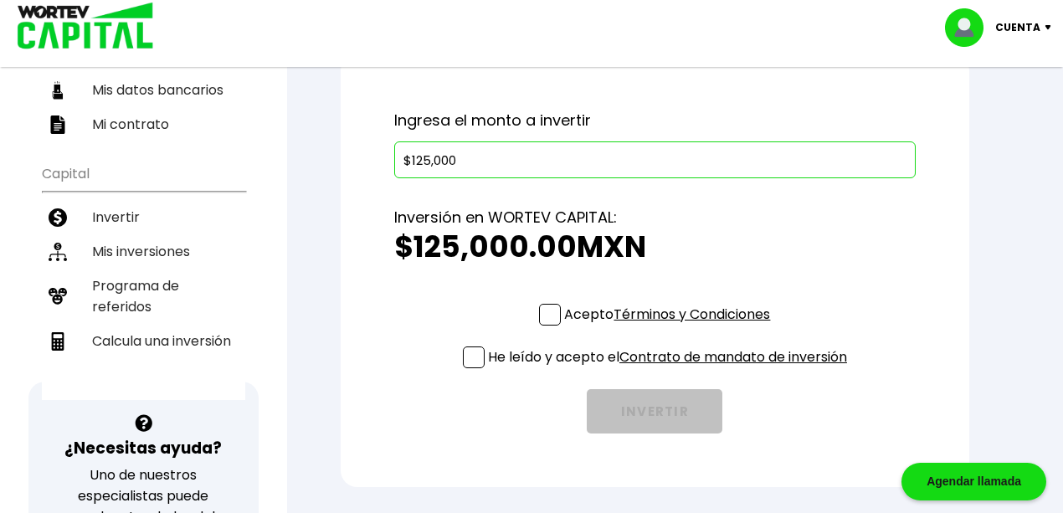
scroll to position [279, 0]
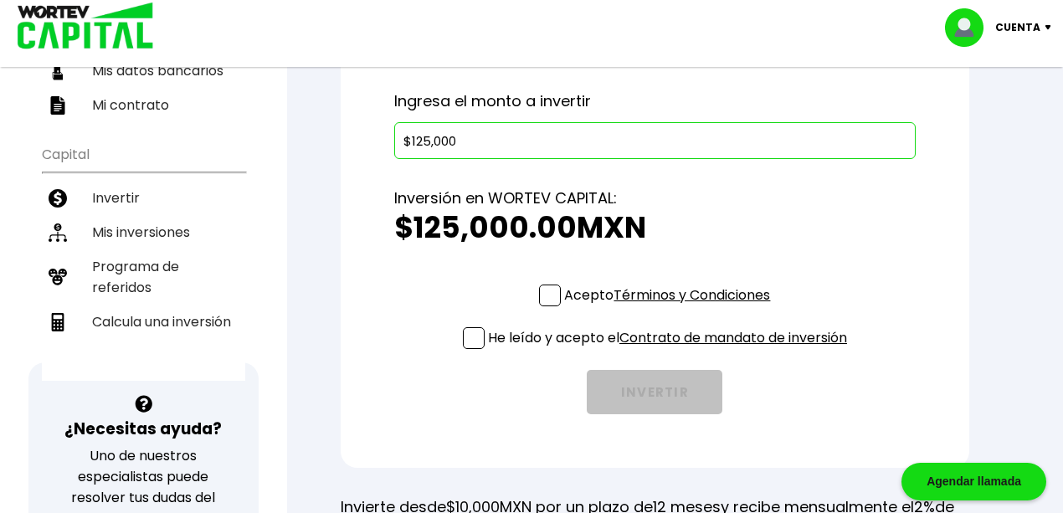
click at [773, 340] on link "Contrato de mandato de inversión" at bounding box center [733, 337] width 228 height 19
click at [735, 336] on link "Contrato de mandato de inversión" at bounding box center [733, 337] width 228 height 19
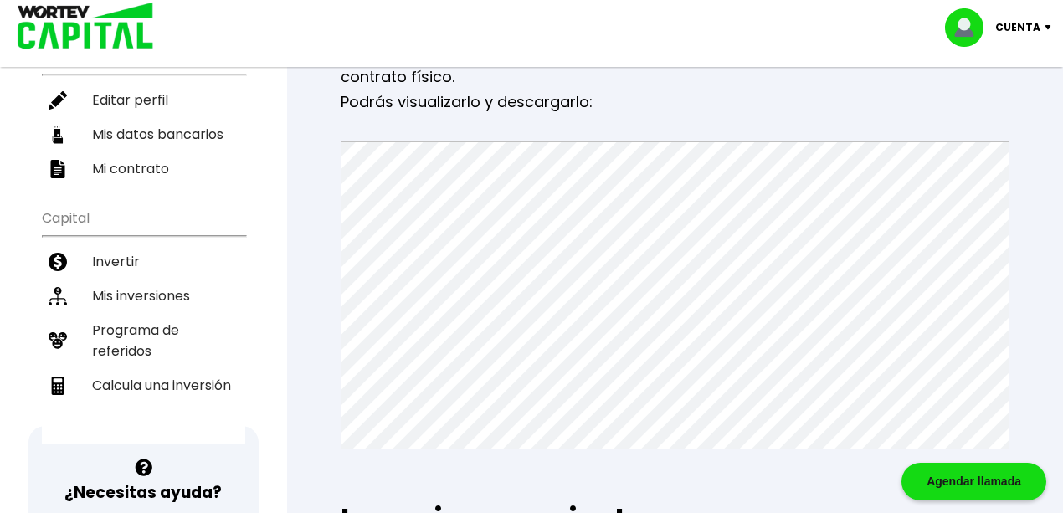
scroll to position [223, 0]
